Goal: Task Accomplishment & Management: Manage account settings

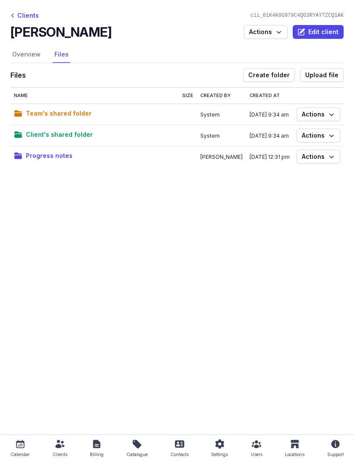
click at [16, 19] on icon at bounding box center [13, 15] width 9 height 9
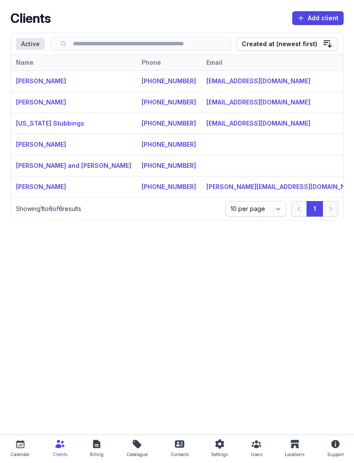
click at [37, 16] on h2 "Clients" at bounding box center [30, 18] width 40 height 16
click at [17, 442] on icon at bounding box center [20, 444] width 8 height 8
select select "week"
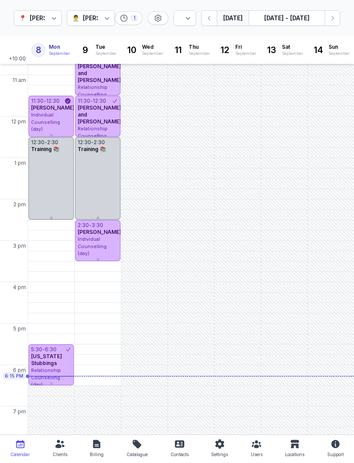
scroll to position [126, 0]
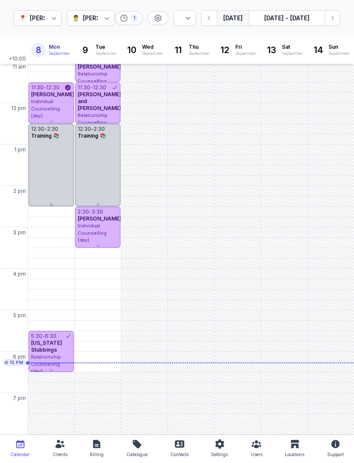
click at [330, 22] on icon "button" at bounding box center [332, 18] width 9 height 9
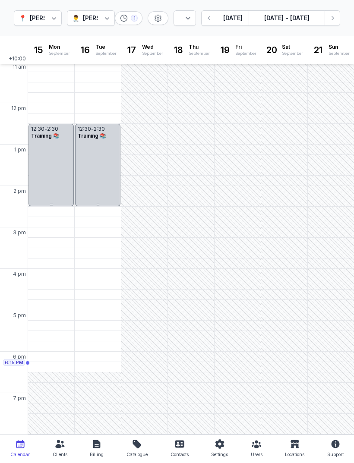
click at [332, 19] on icon "button" at bounding box center [332, 18] width 9 height 9
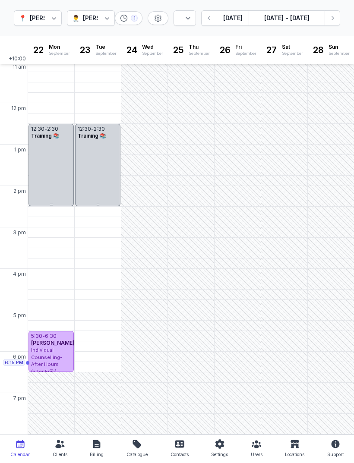
click at [328, 18] on icon "button" at bounding box center [332, 18] width 9 height 9
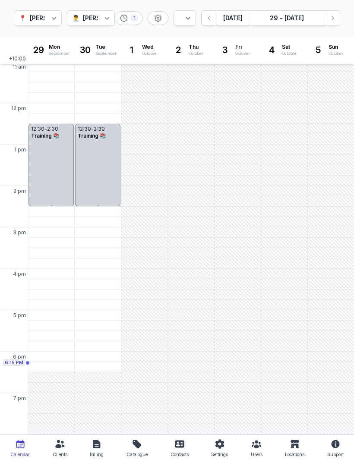
scroll to position [126, 0]
click at [212, 19] on icon "button" at bounding box center [209, 18] width 9 height 9
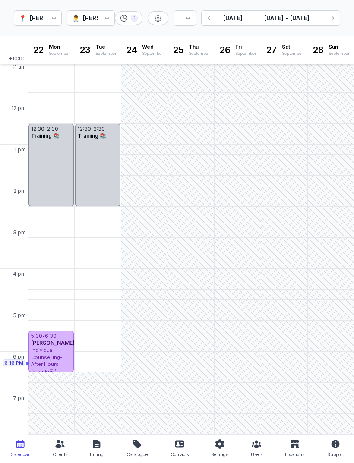
click at [92, 338] on div "5:30 PM - Tue" at bounding box center [96, 336] width 40 height 9
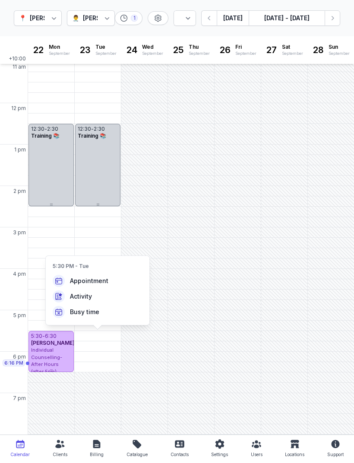
click at [90, 284] on span "Appointment" at bounding box center [89, 281] width 38 height 9
select select
type input "[DATE]"
select select "17:30"
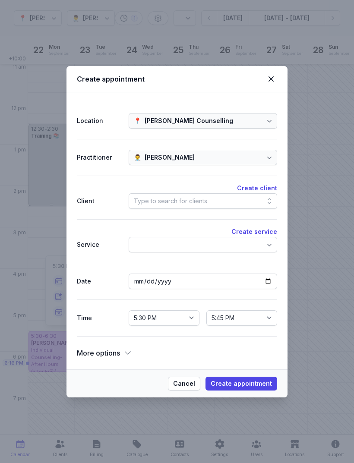
click at [212, 202] on div "Type to search for clients" at bounding box center [203, 201] width 148 height 16
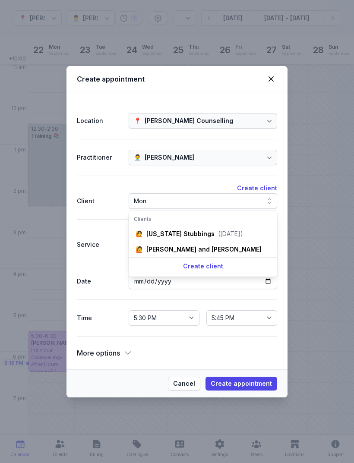
type input "Mon"
click at [199, 233] on div "[US_STATE] Stubbings" at bounding box center [180, 234] width 68 height 9
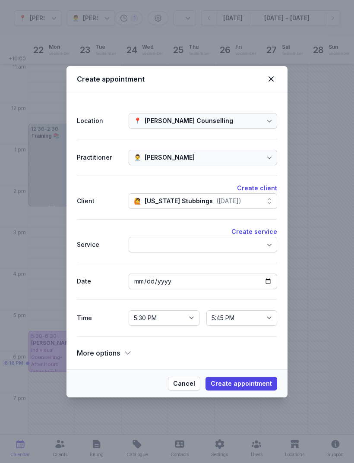
click at [249, 246] on div at bounding box center [203, 245] width 148 height 16
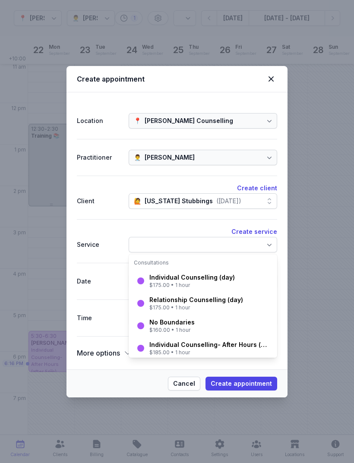
click at [204, 348] on div "Individual Counselling- After Hours (after 5pm)" at bounding box center [209, 345] width 121 height 9
select select "18:30"
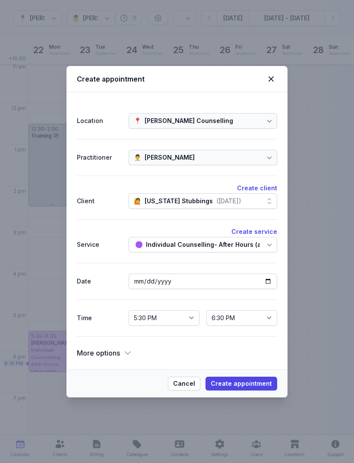
click at [246, 382] on span "Create appointment" at bounding box center [241, 384] width 61 height 10
select select
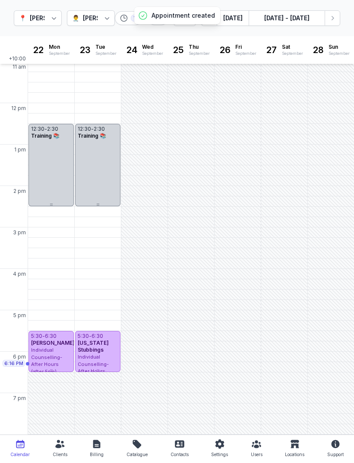
click at [336, 16] on icon "button" at bounding box center [332, 18] width 9 height 9
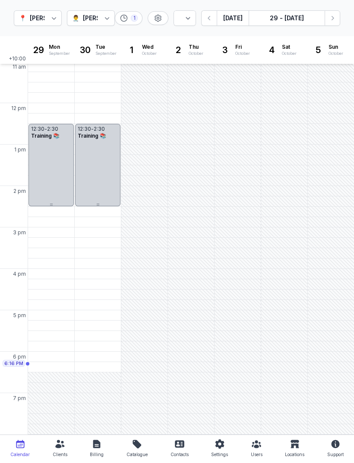
click at [50, 335] on div "5:30 PM - Mon" at bounding box center [50, 336] width 41 height 9
click at [47, 282] on span "Appointment" at bounding box center [42, 281] width 38 height 9
select select
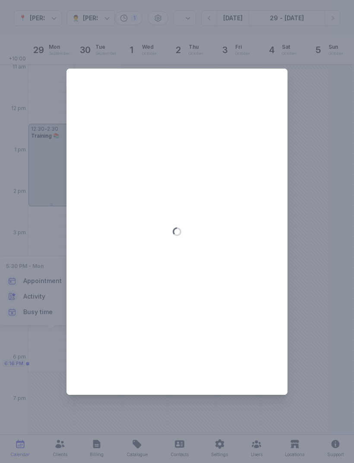
type input "[DATE]"
select select "17:30"
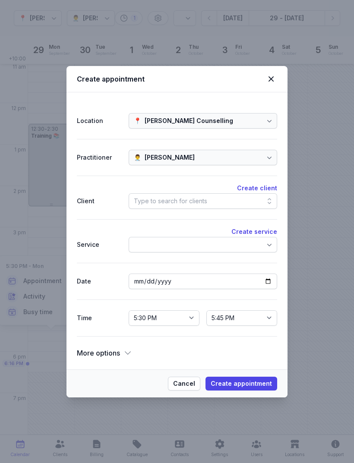
click at [221, 202] on div "Type to search for clients" at bounding box center [203, 201] width 148 height 16
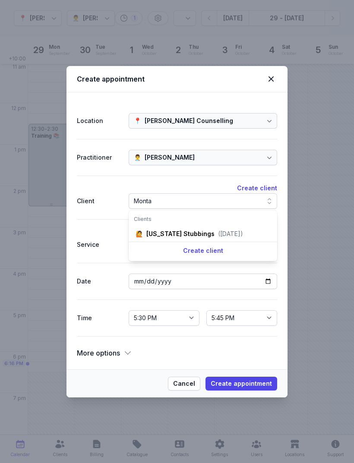
type input "Monta"
click at [205, 233] on div "🙋 [US_STATE] Stubbings ([DATE])" at bounding box center [202, 234] width 145 height 16
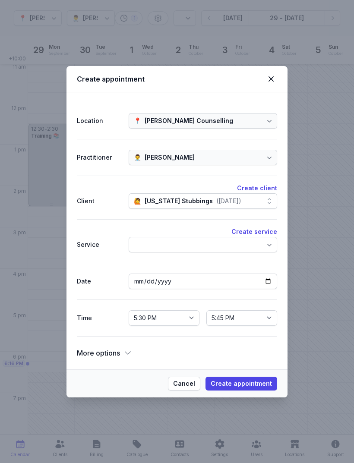
click at [228, 249] on div at bounding box center [203, 245] width 148 height 16
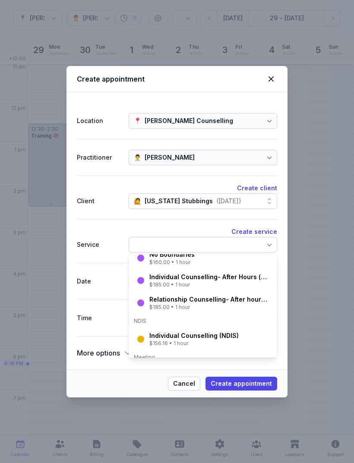
scroll to position [67, 0]
click at [201, 283] on div "$185.00 • 1 hour" at bounding box center [209, 285] width 121 height 7
select select "18:30"
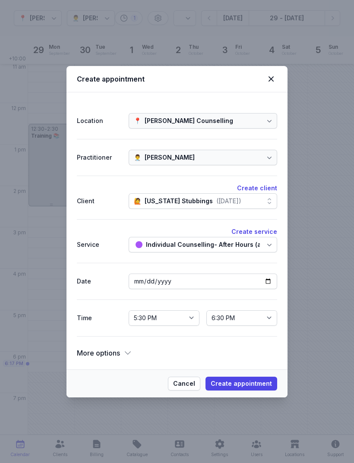
click at [250, 382] on span "Create appointment" at bounding box center [241, 384] width 61 height 10
select select
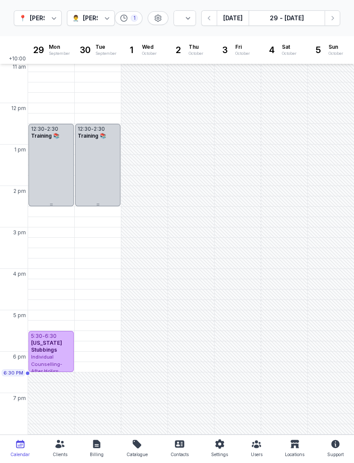
click at [57, 349] on div "[US_STATE] Stubbings" at bounding box center [51, 347] width 40 height 14
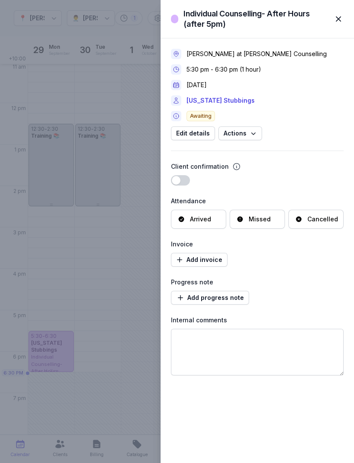
click at [224, 101] on link "[US_STATE] Stubbings" at bounding box center [220, 100] width 68 height 10
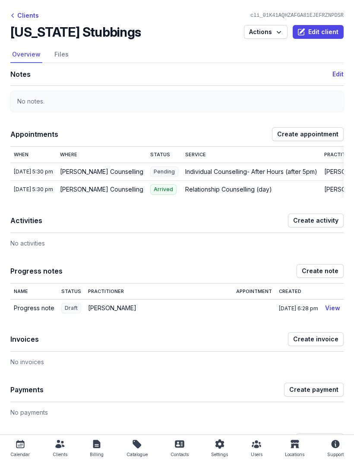
click at [57, 53] on link "Files" at bounding box center [62, 55] width 18 height 16
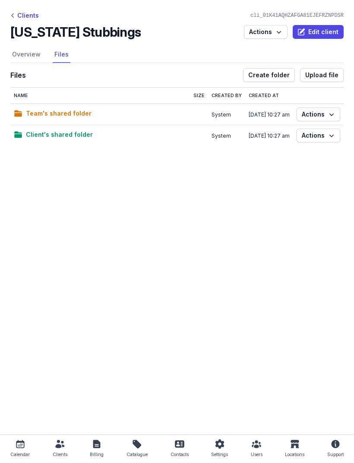
click at [279, 75] on span "Create folder" at bounding box center [268, 75] width 41 height 10
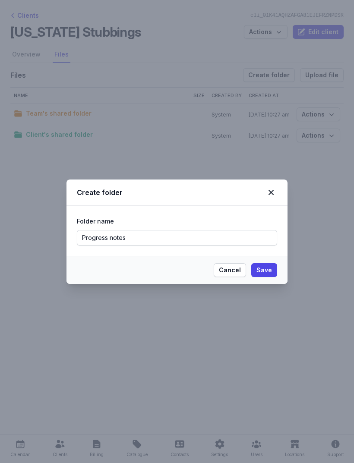
type input "Progress notes"
click at [264, 269] on span "Save" at bounding box center [264, 270] width 16 height 10
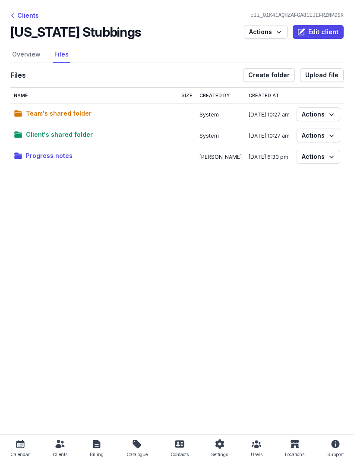
click at [43, 156] on span "Progress notes" at bounding box center [49, 156] width 47 height 10
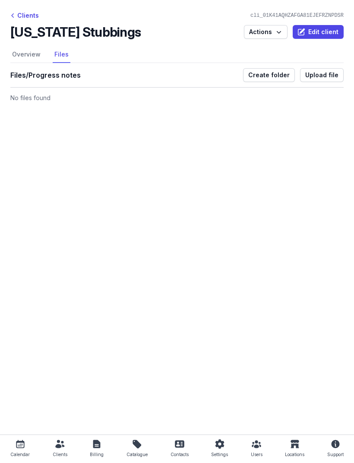
click at [329, 79] on span "Upload file" at bounding box center [321, 75] width 33 height 10
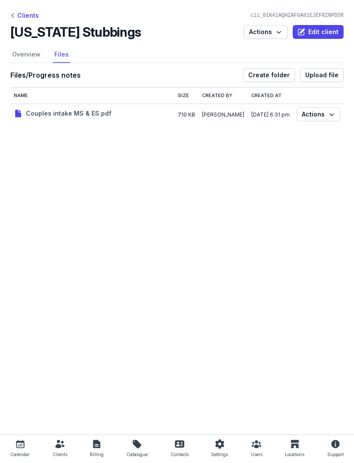
click at [31, 11] on div "Clients" at bounding box center [24, 15] width 28 height 10
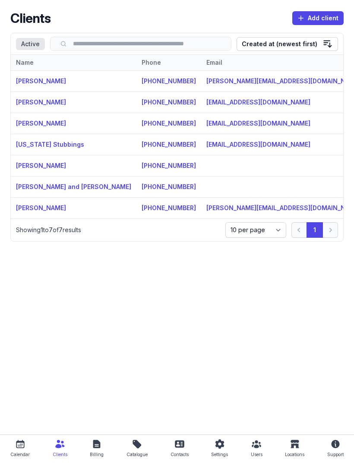
click at [42, 83] on link "[PERSON_NAME]" at bounding box center [41, 80] width 50 height 7
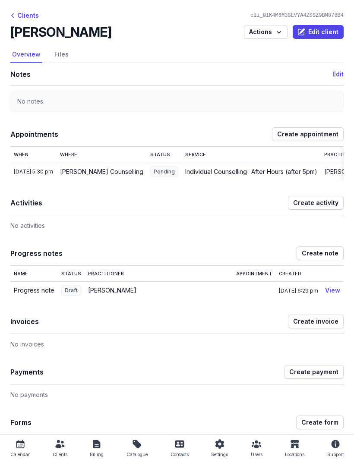
click at [56, 51] on link "Files" at bounding box center [62, 55] width 18 height 16
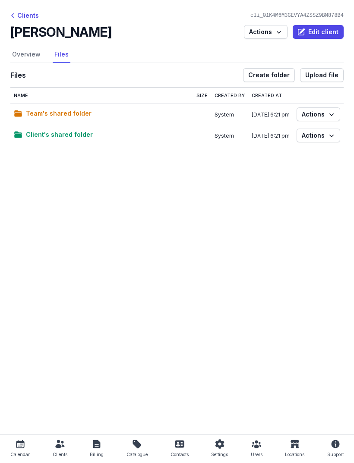
click at [270, 73] on span "Create folder" at bounding box center [268, 75] width 41 height 10
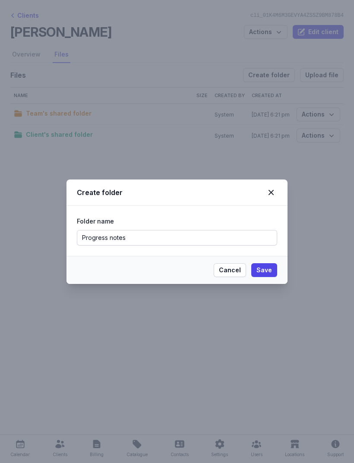
type input "Progress notes"
click at [265, 270] on span "Save" at bounding box center [264, 270] width 16 height 10
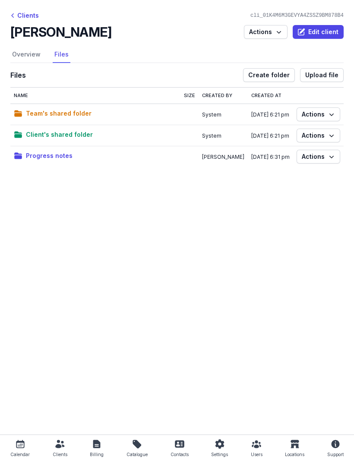
click at [54, 160] on span "Progress notes" at bounding box center [49, 156] width 47 height 10
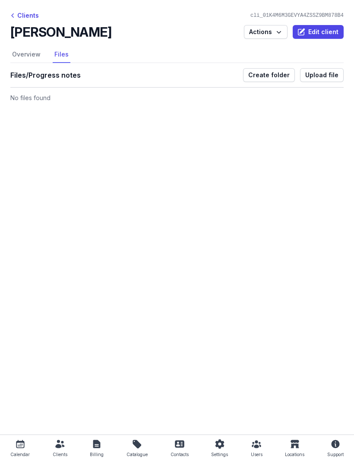
click at [319, 76] on span "Upload file" at bounding box center [321, 75] width 33 height 10
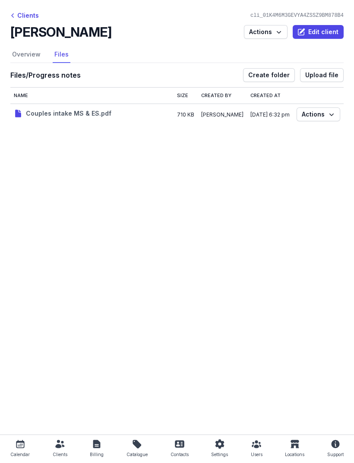
click at [314, 302] on main "Clients cli_01K4M6M3GEVYA4ZSSZ9BM878B4 [PERSON_NAME] Actions Edit client Select…" at bounding box center [177, 217] width 354 height 435
